Goal: Task Accomplishment & Management: Manage account settings

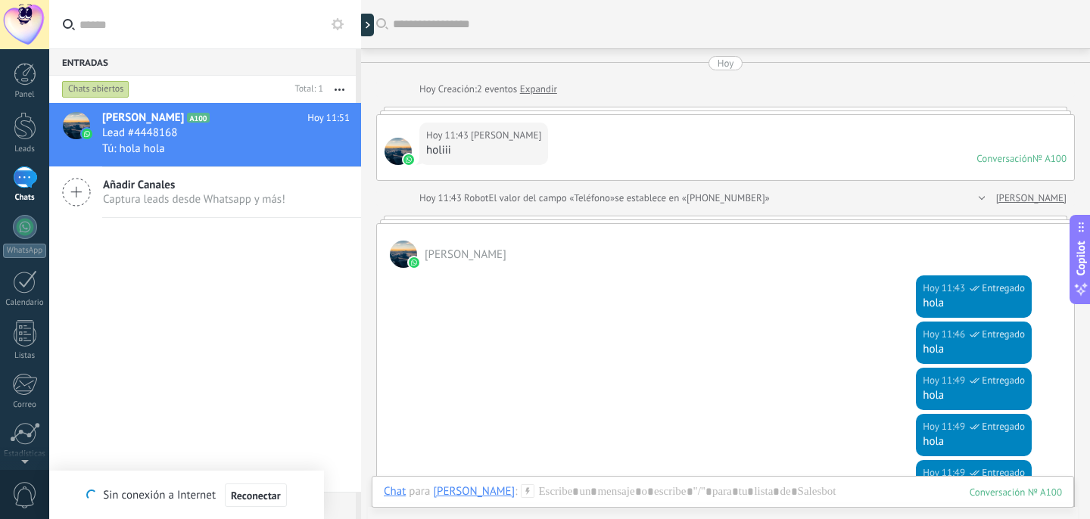
click at [12, 23] on div at bounding box center [24, 24] width 49 height 49
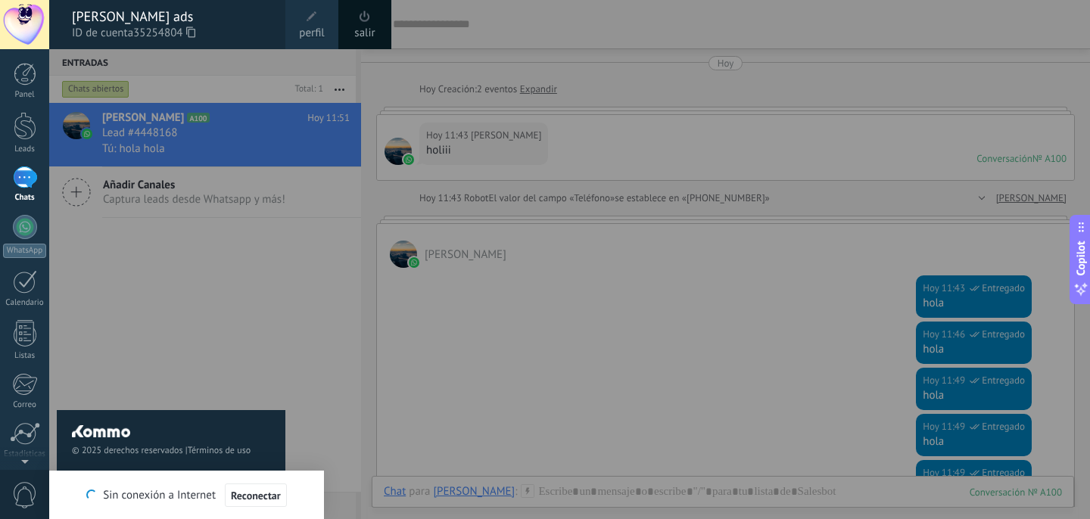
click at [313, 39] on span "perfil" at bounding box center [311, 33] width 25 height 17
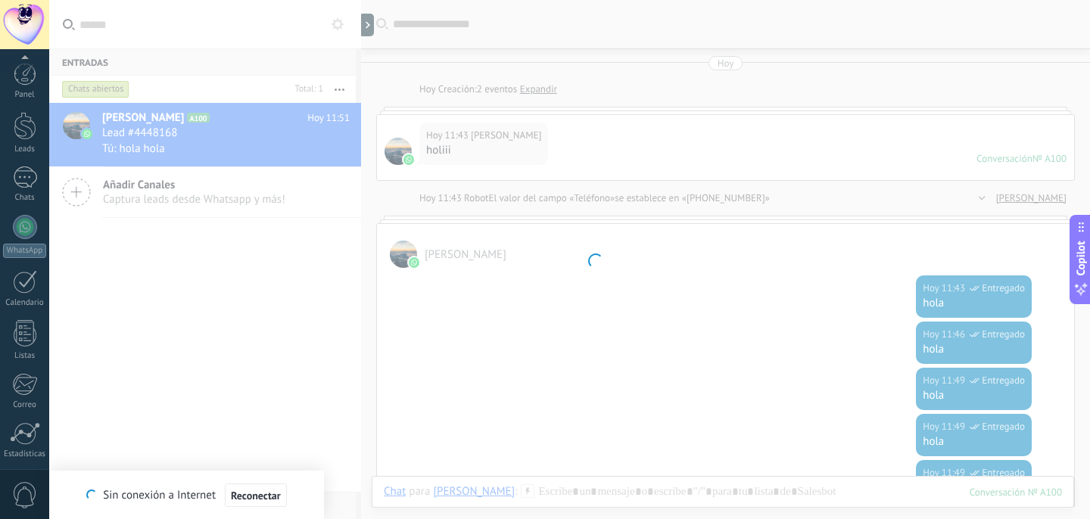
scroll to position [110, 0]
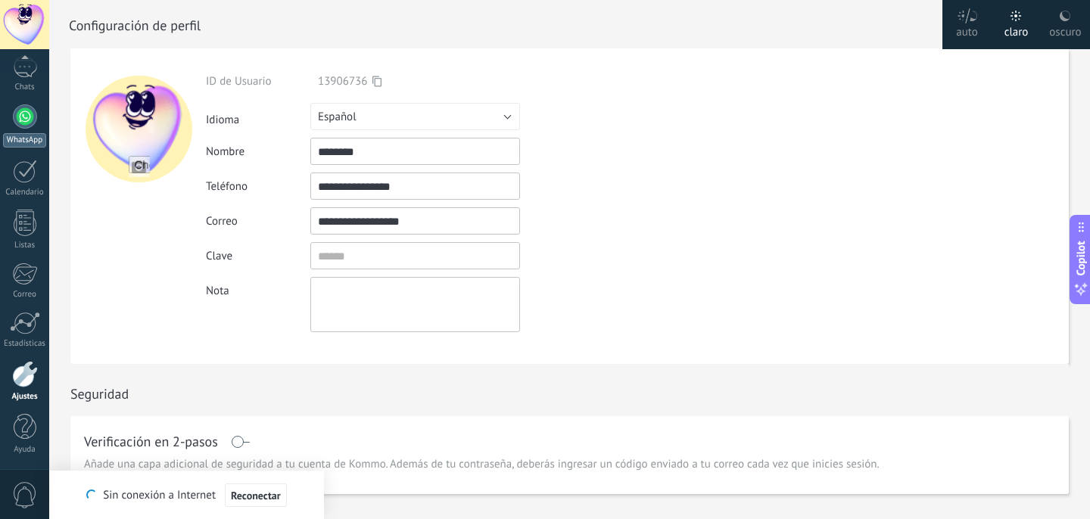
click at [20, 136] on div "WhatsApp" at bounding box center [24, 140] width 43 height 14
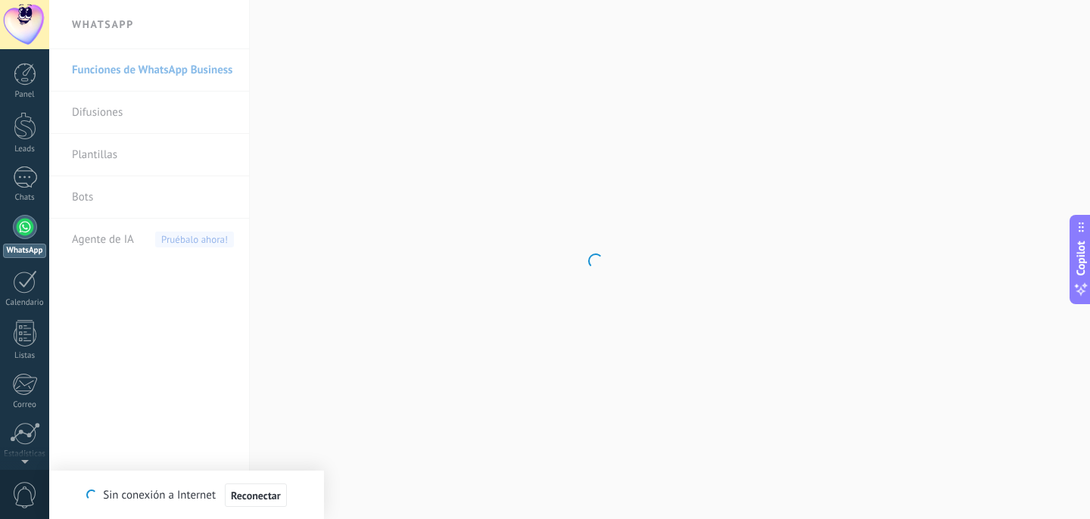
click at [8, 22] on div at bounding box center [24, 24] width 49 height 49
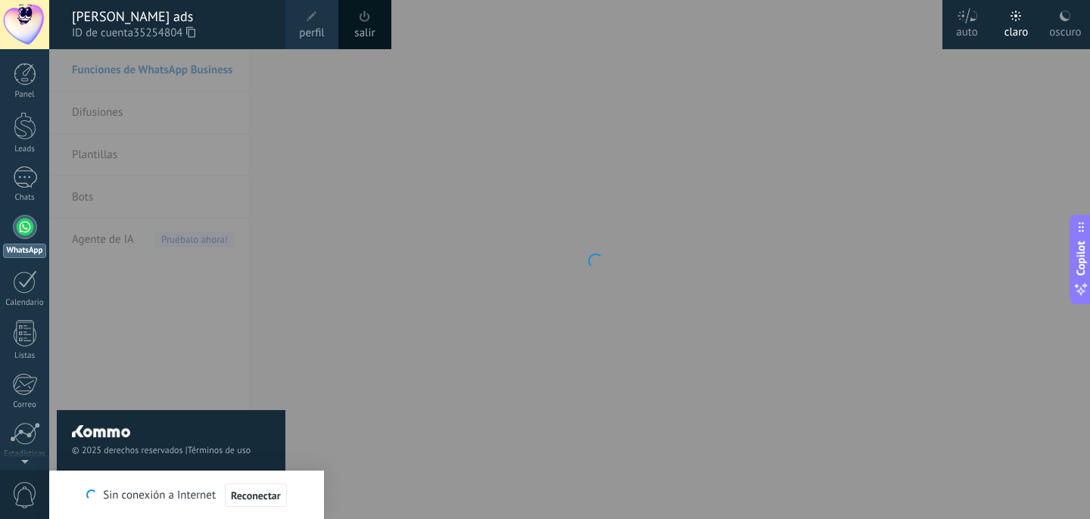
click at [328, 20] on link "perfil" at bounding box center [311, 24] width 53 height 49
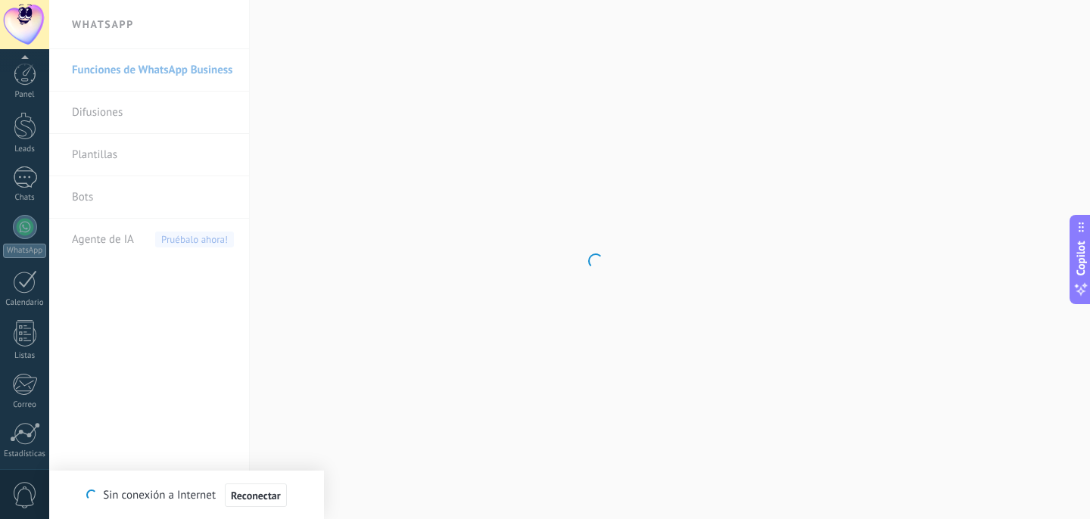
scroll to position [110, 0]
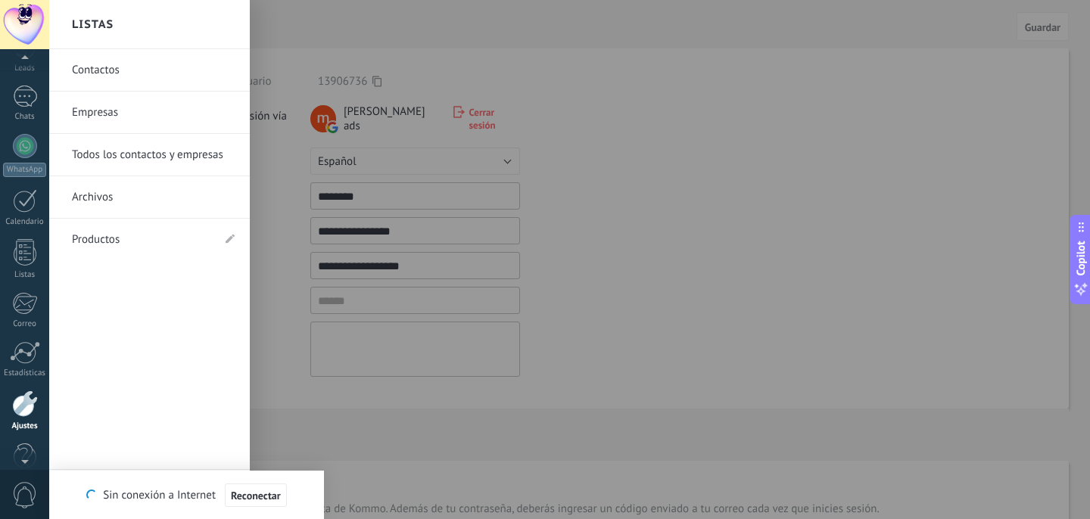
click at [23, 69] on div at bounding box center [24, 60] width 49 height 23
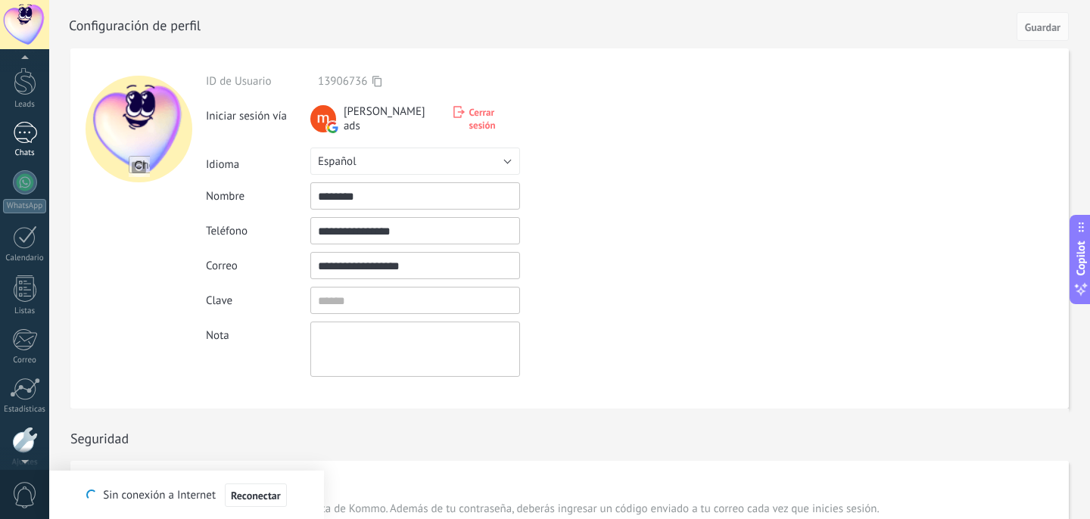
click at [28, 147] on link "1 Chats" at bounding box center [24, 140] width 49 height 36
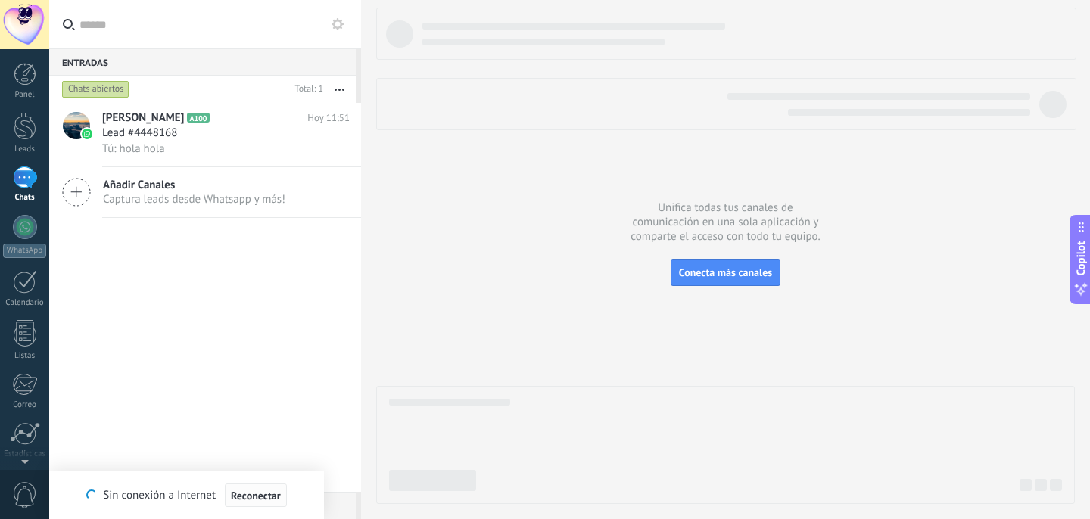
click at [260, 490] on span "Reconectar" at bounding box center [256, 495] width 50 height 11
click at [310, 306] on div "Clara A100 [DATE] 11:51 Lead #4448168 Tú: [PERSON_NAME] Añadir Canales Captura …" at bounding box center [205, 297] width 312 height 389
click at [183, 484] on div "Sin conexión a Internet Reconectar" at bounding box center [186, 495] width 143 height 23
click at [185, 338] on div "Clara A100 [DATE] 11:51 Lead #4448168 Tú: [PERSON_NAME] Añadir Canales Captura …" at bounding box center [205, 297] width 312 height 389
click at [147, 490] on div "Sin conexión a Internet Reconectar" at bounding box center [186, 495] width 143 height 23
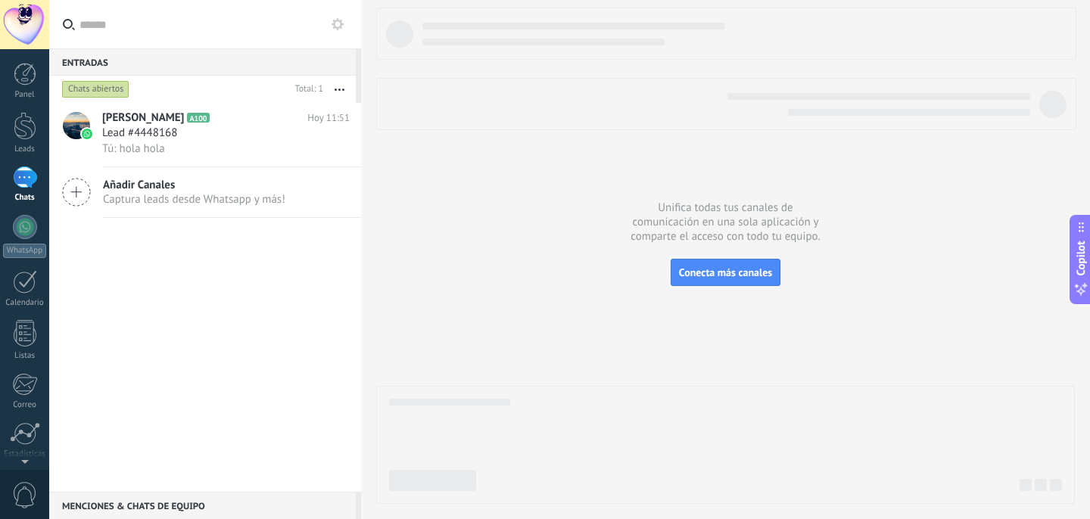
click at [341, 28] on icon at bounding box center [337, 24] width 12 height 12
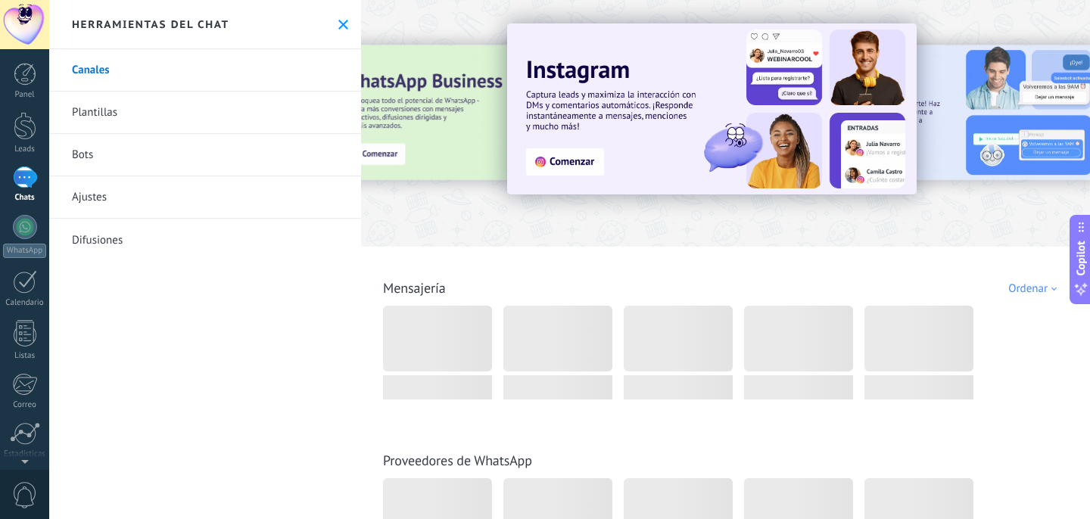
click at [265, 189] on link "Ajustes" at bounding box center [205, 197] width 312 height 42
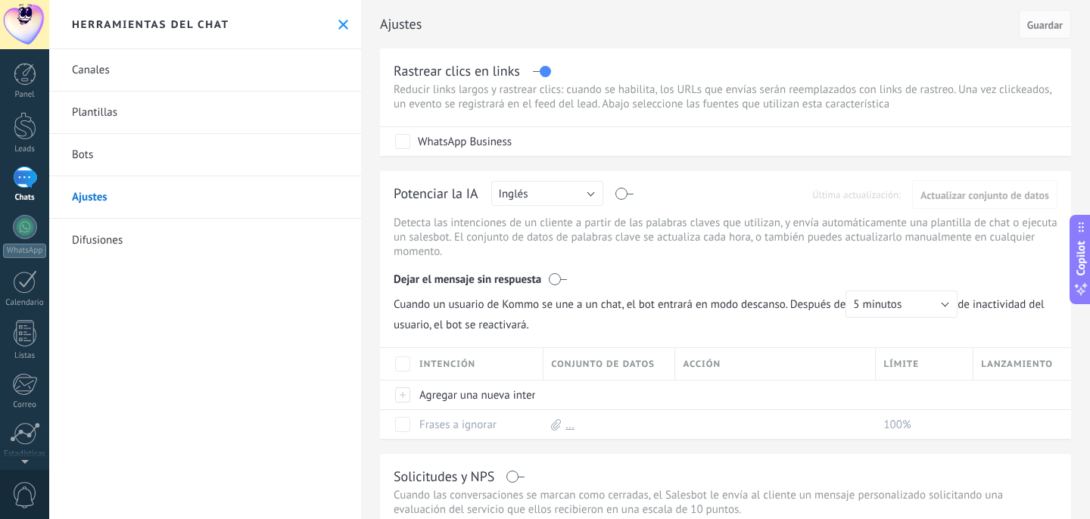
click at [340, 24] on icon at bounding box center [343, 25] width 10 height 10
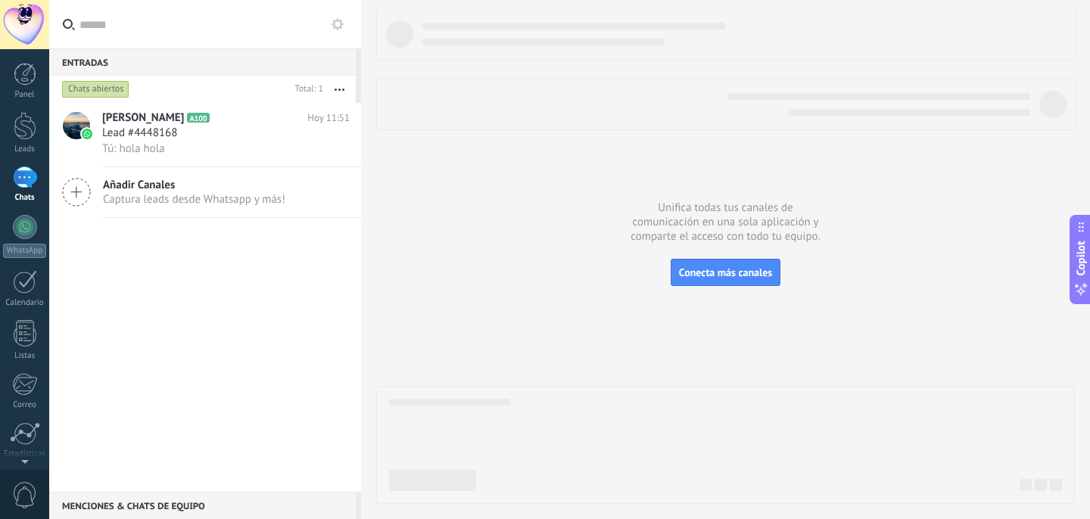
click at [344, 89] on icon "button" at bounding box center [339, 90] width 10 height 2
